Goal: Task Accomplishment & Management: Use online tool/utility

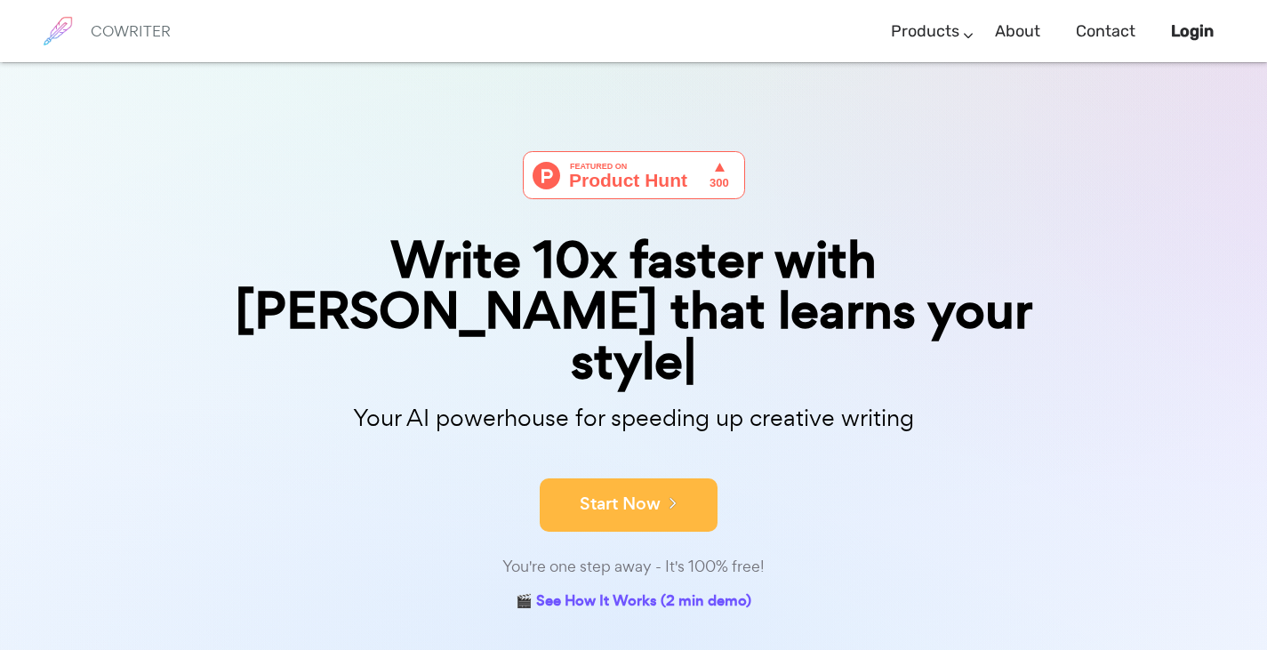
click at [627, 478] on button "Start Now" at bounding box center [629, 504] width 178 height 53
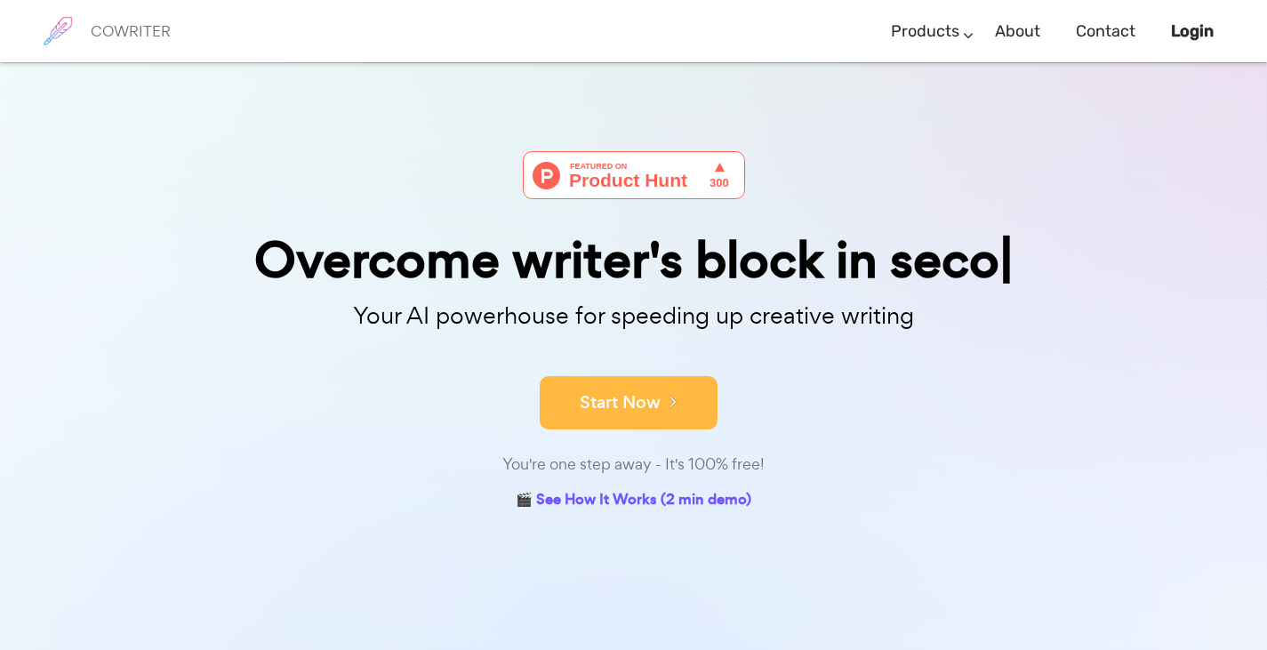
click at [616, 417] on button "Start Now" at bounding box center [629, 402] width 178 height 53
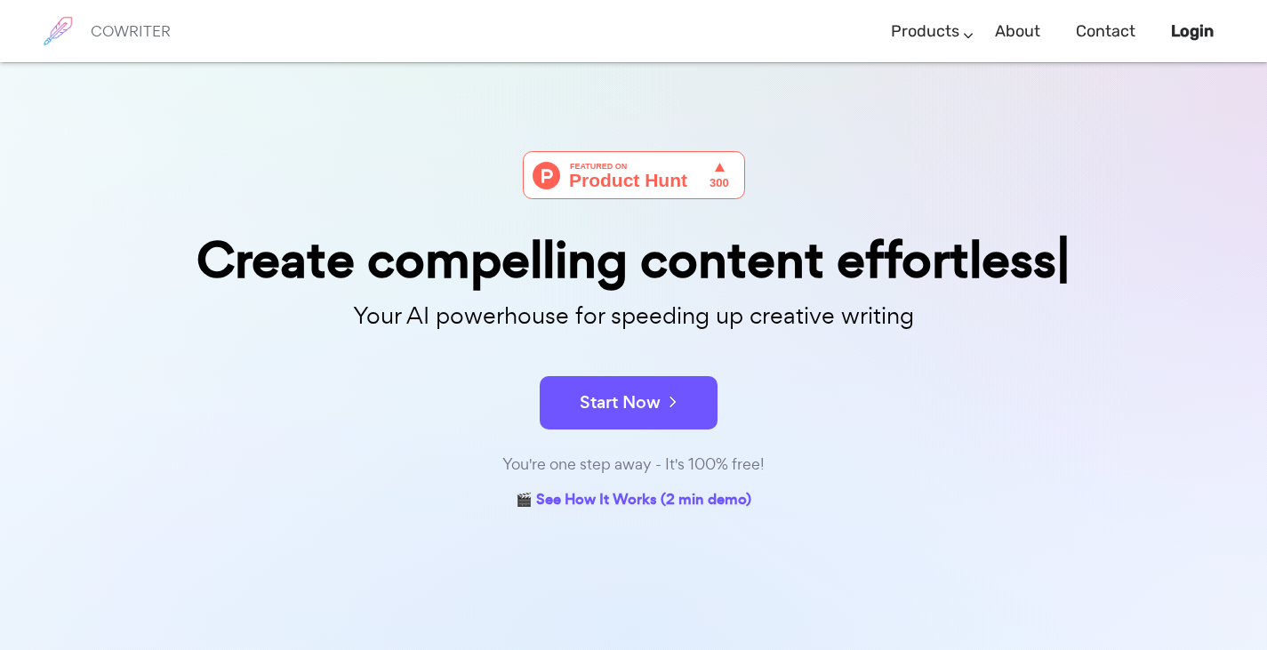
click at [649, 449] on div "Create compelling content effortless Your AI powerhouse for speeding up creativ…" at bounding box center [633, 333] width 889 height 364
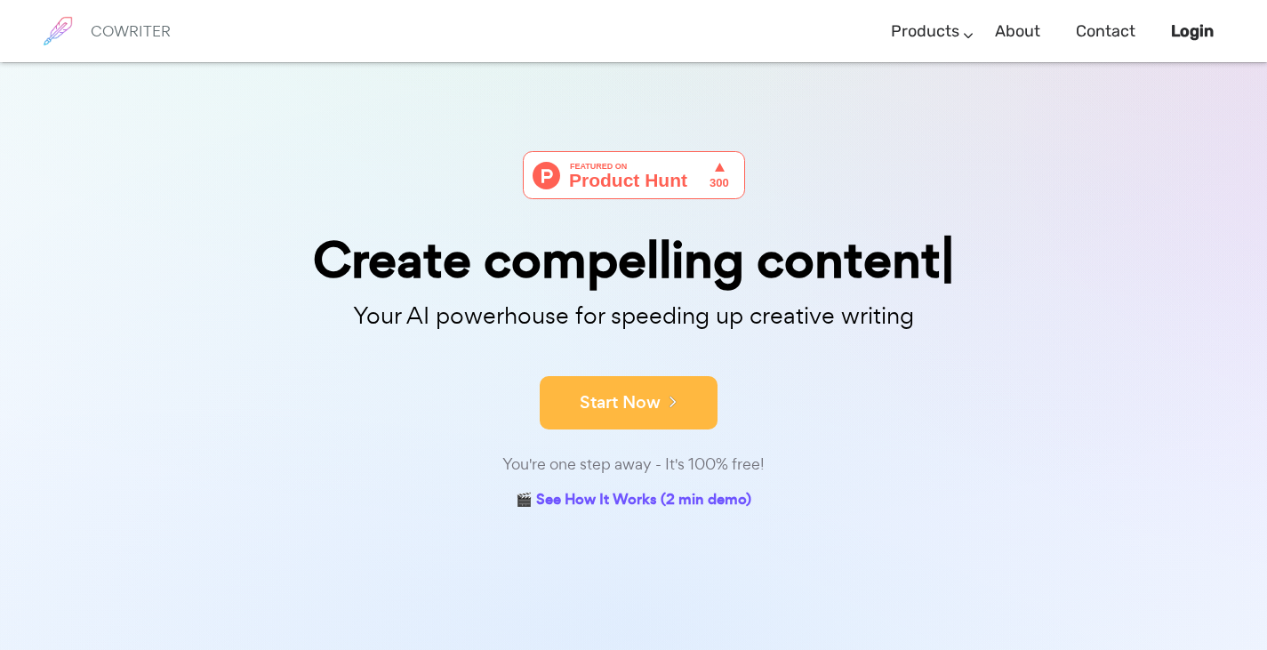
click at [639, 421] on button "Start Now" at bounding box center [629, 402] width 178 height 53
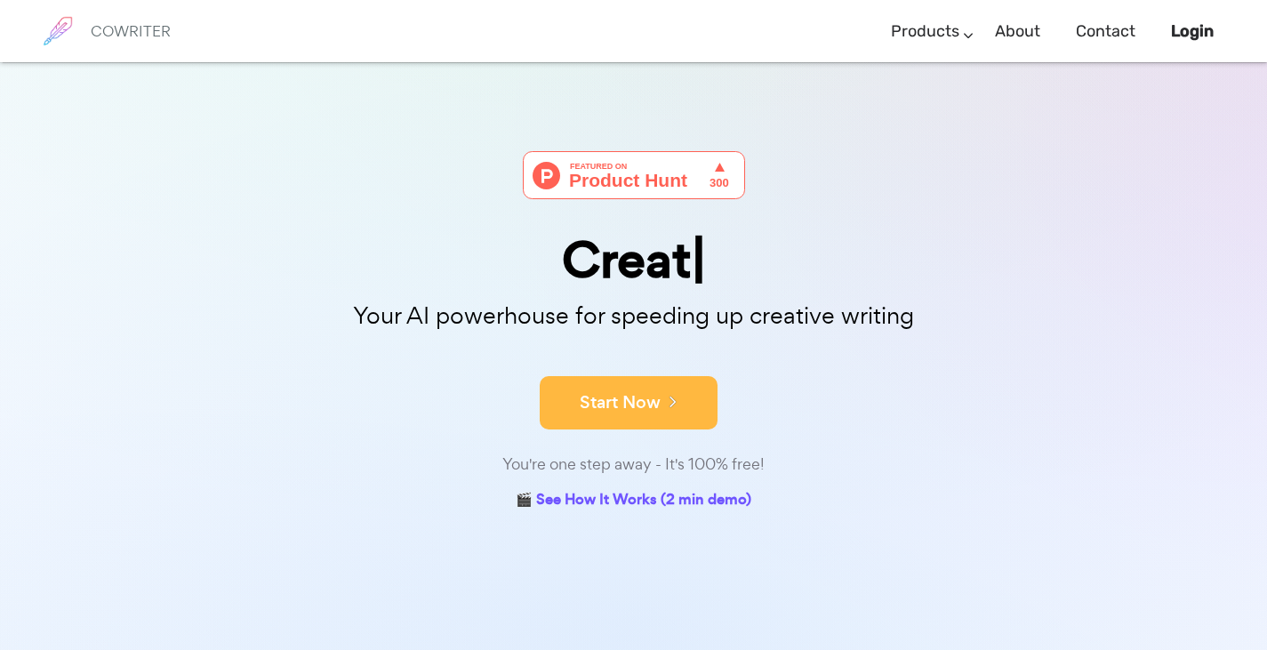
click at [639, 421] on button "Start Now" at bounding box center [629, 402] width 178 height 53
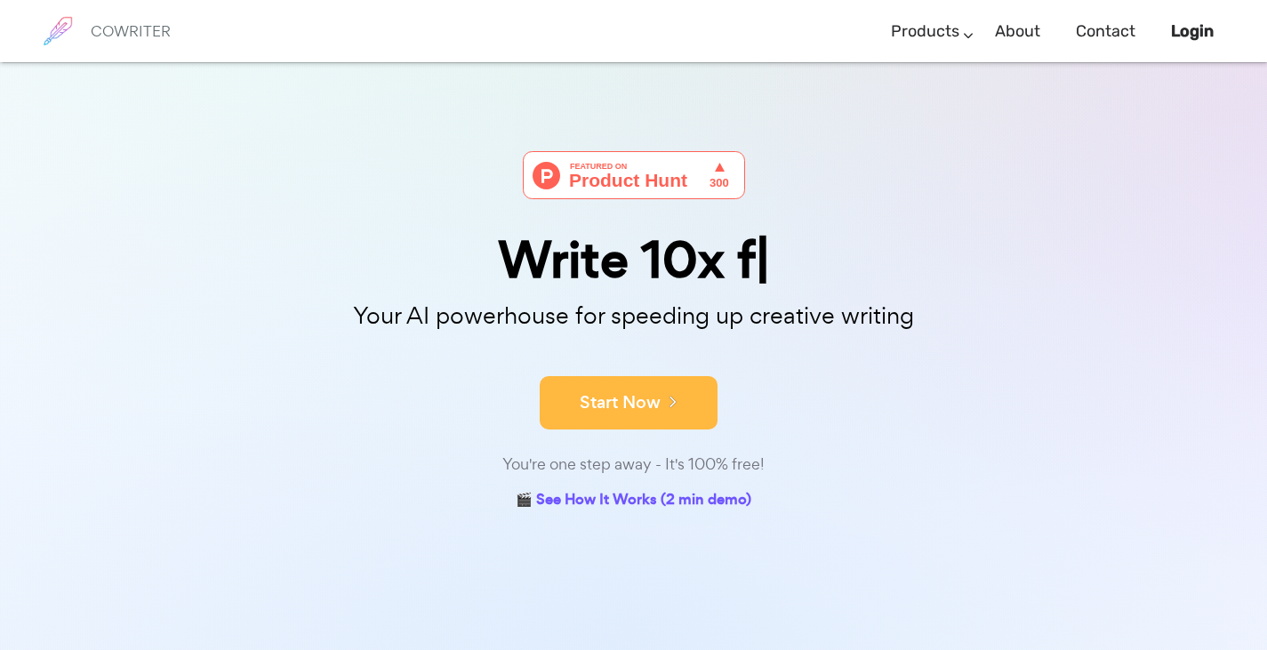
click at [639, 421] on button "Start Now" at bounding box center [629, 402] width 178 height 53
